Goal: Register for event/course

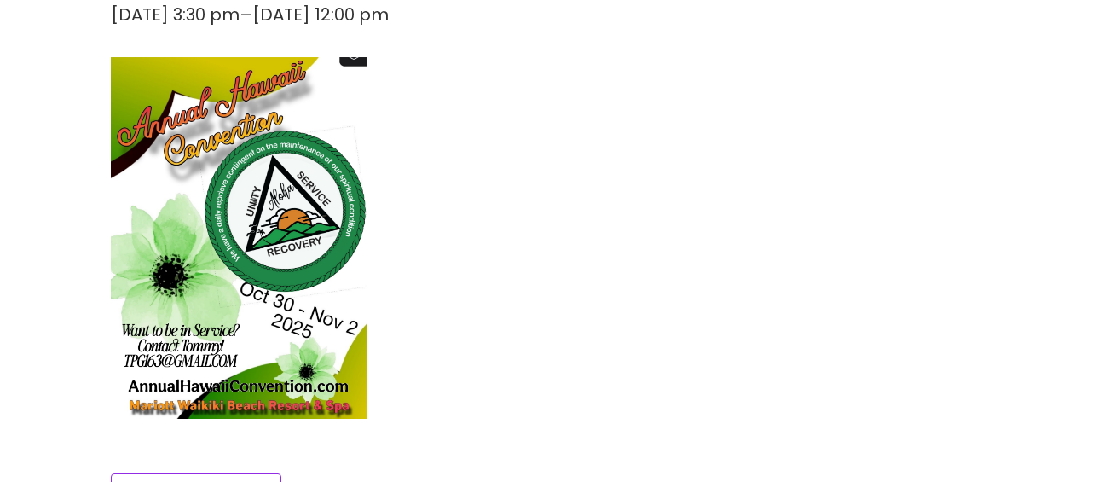
scroll to position [719, 0]
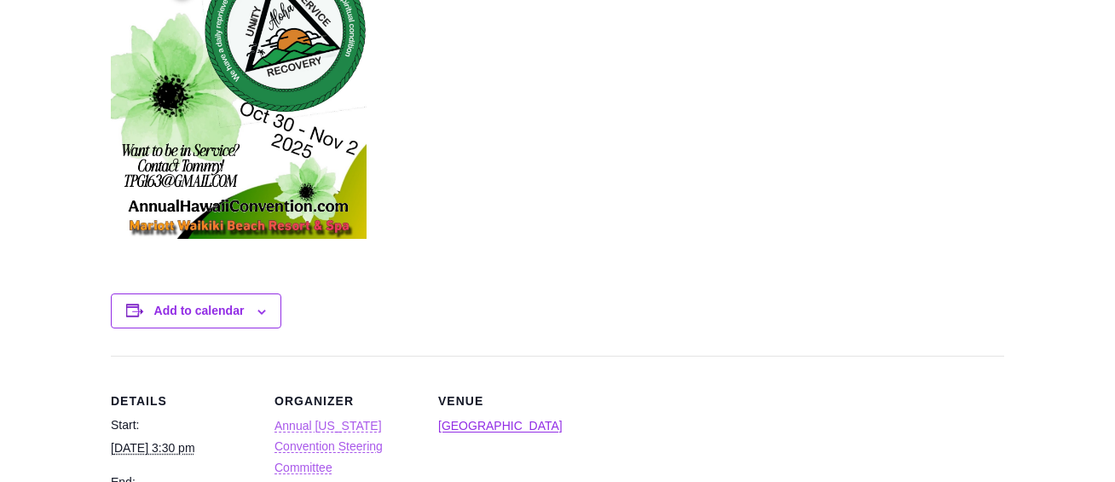
click at [354, 421] on link "Annual [US_STATE] Convention Steering Committee" at bounding box center [328, 446] width 108 height 55
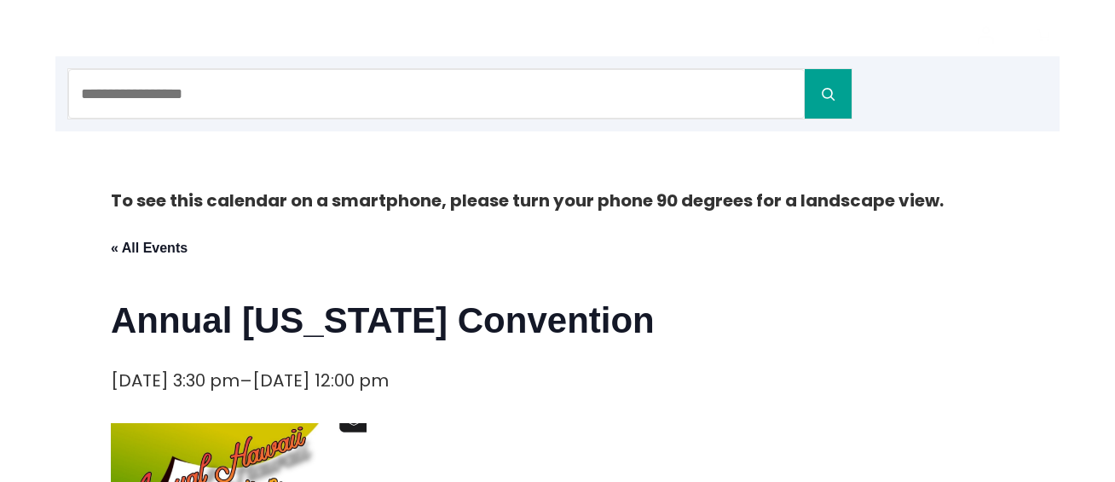
scroll to position [131, 0]
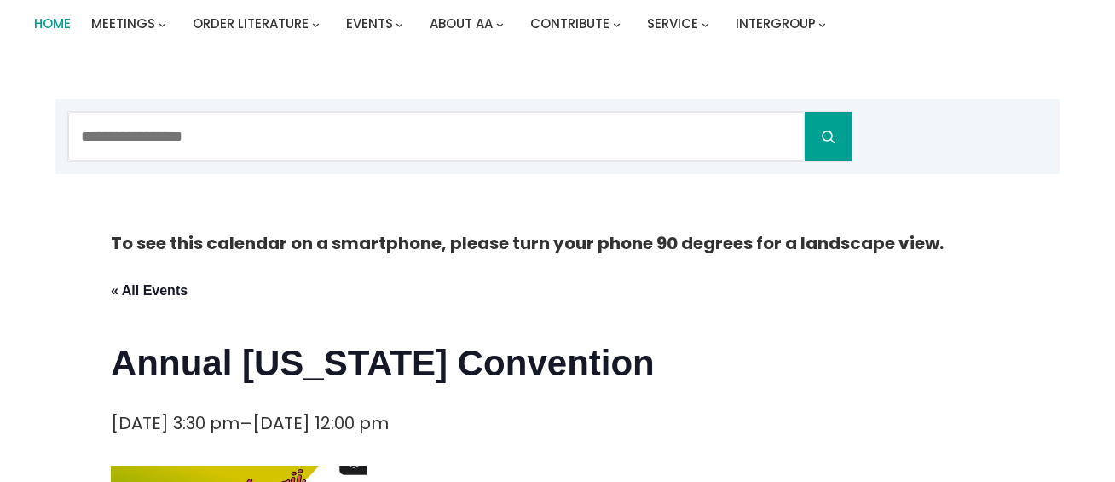
click at [57, 24] on span "Home" at bounding box center [52, 23] width 37 height 18
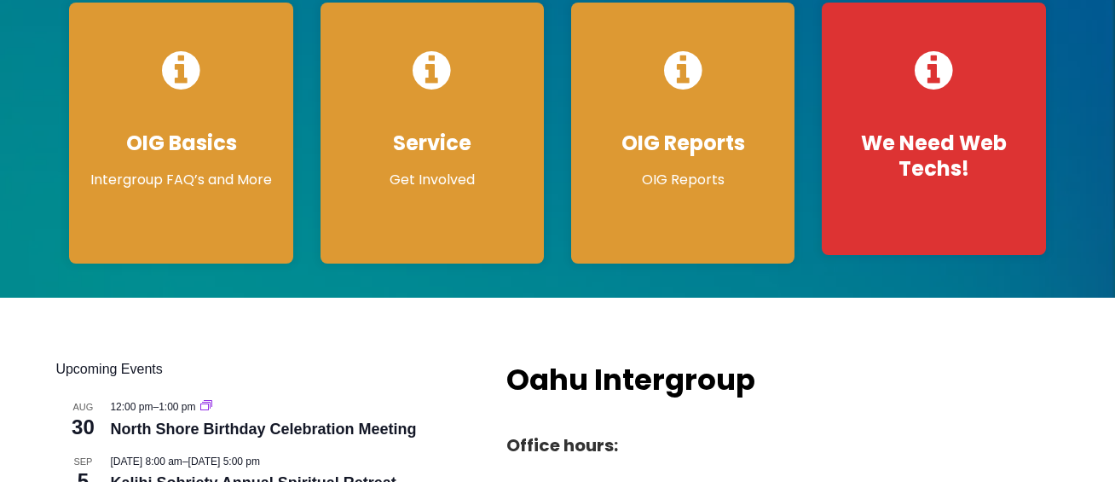
scroll to position [360, 0]
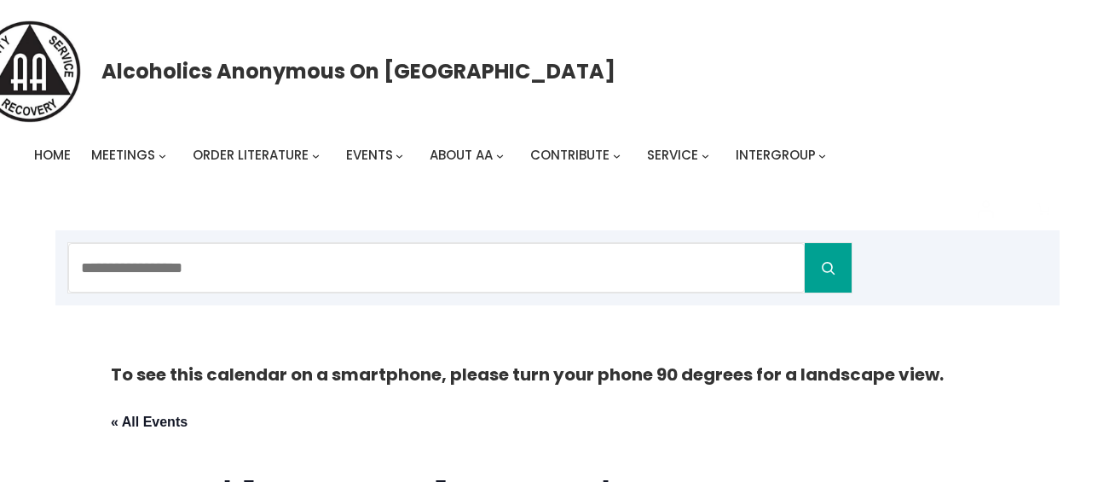
scroll to position [131, 0]
